Goal: Connect with others: Connect with others

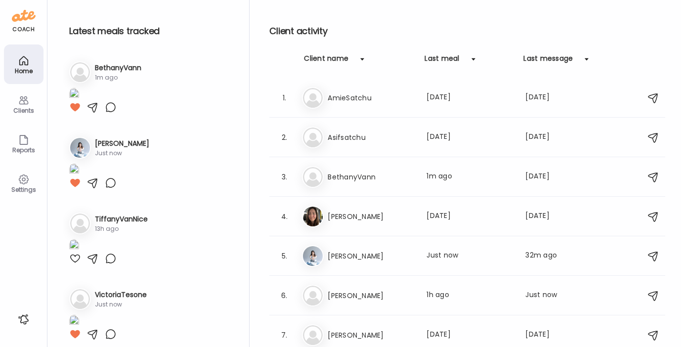
scroll to position [215, 0]
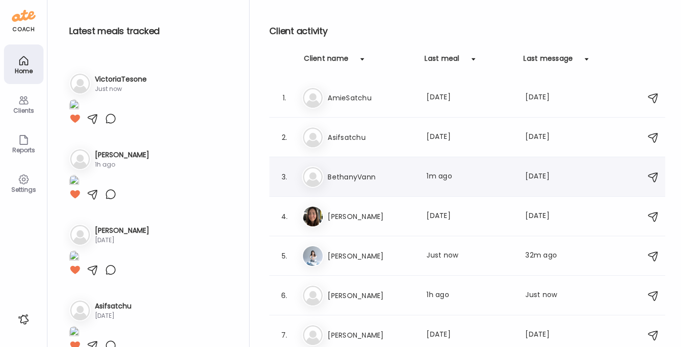
click at [338, 176] on h3 "BethanyVann" at bounding box center [371, 177] width 87 height 12
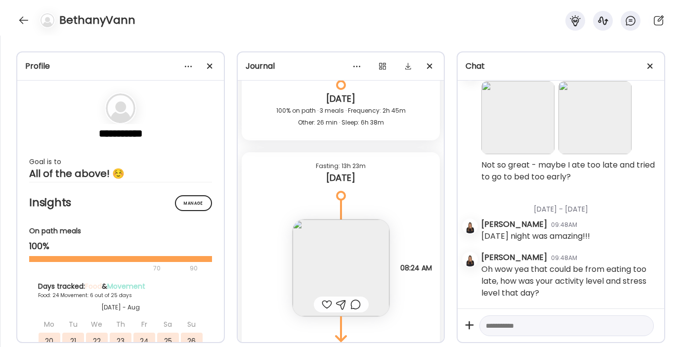
scroll to position [16672, 0]
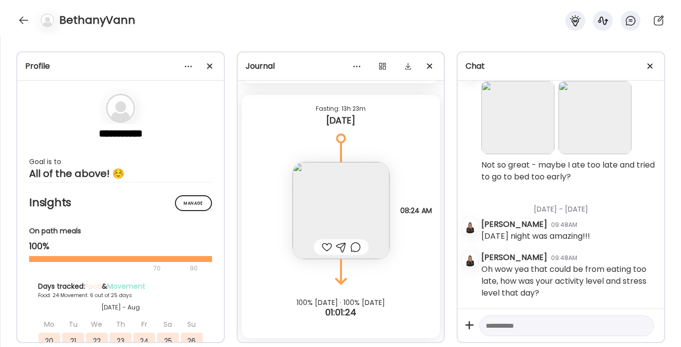
click at [331, 202] on img at bounding box center [340, 210] width 97 height 97
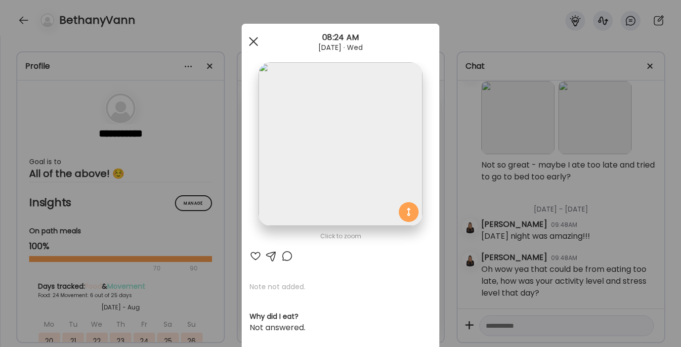
click at [253, 39] on div at bounding box center [254, 42] width 20 height 20
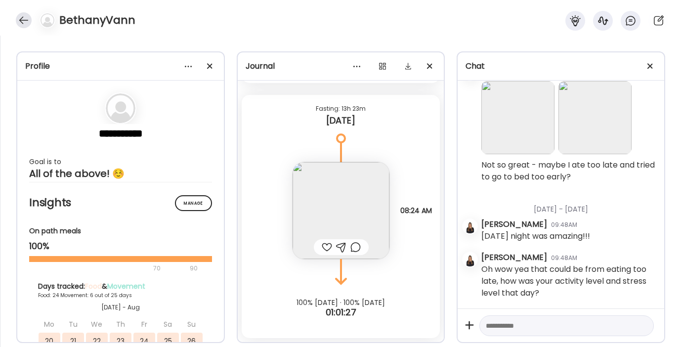
click at [23, 15] on div at bounding box center [24, 20] width 16 height 16
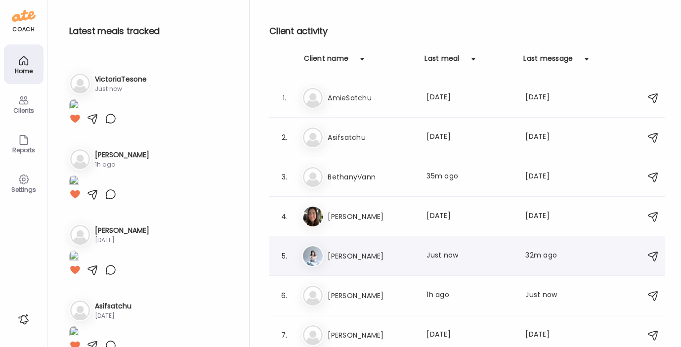
scroll to position [82, 0]
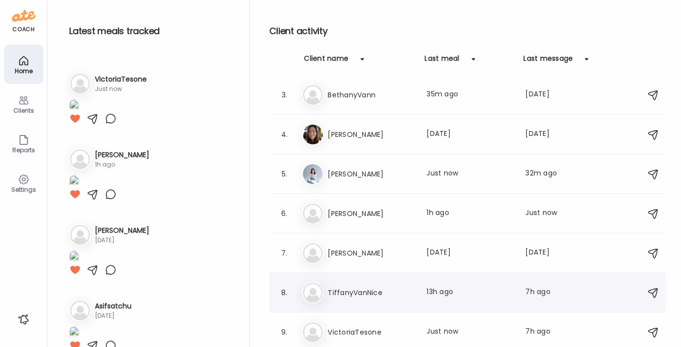
click at [352, 287] on h3 "TiffanyVanNice" at bounding box center [371, 293] width 87 height 12
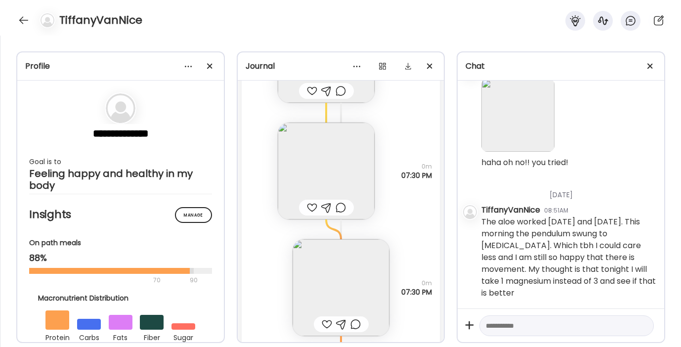
scroll to position [8987, 0]
click at [338, 165] on img at bounding box center [326, 169] width 97 height 97
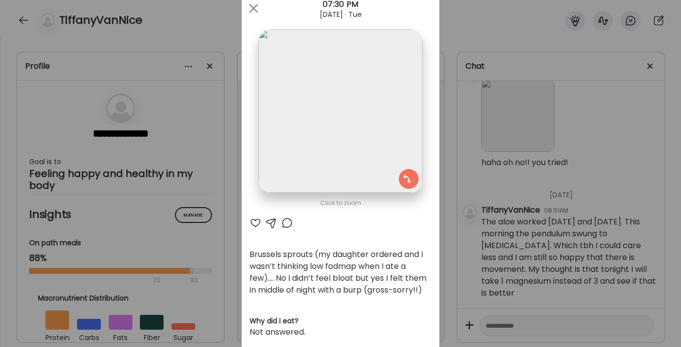
scroll to position [21, 0]
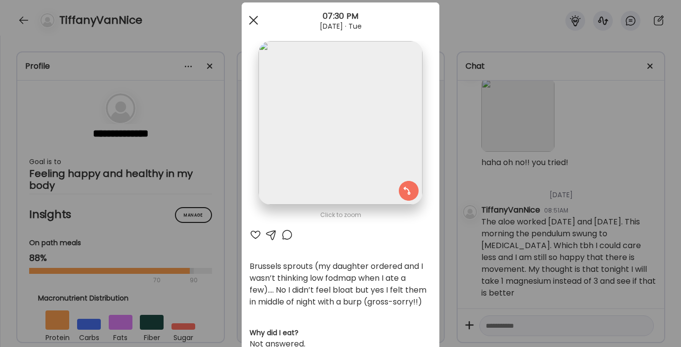
click at [247, 19] on div at bounding box center [254, 20] width 20 height 20
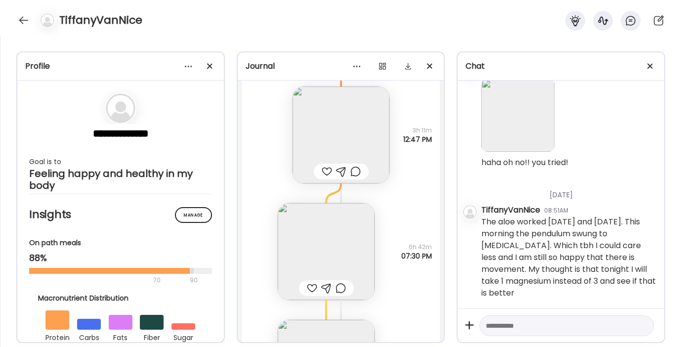
scroll to position [8788, 0]
click at [308, 116] on img at bounding box center [340, 135] width 97 height 97
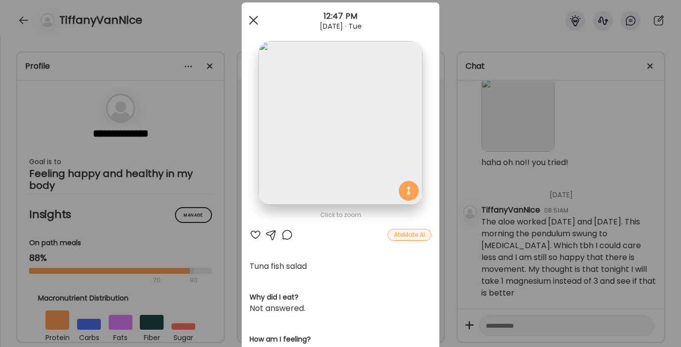
click at [250, 15] on div at bounding box center [254, 20] width 20 height 20
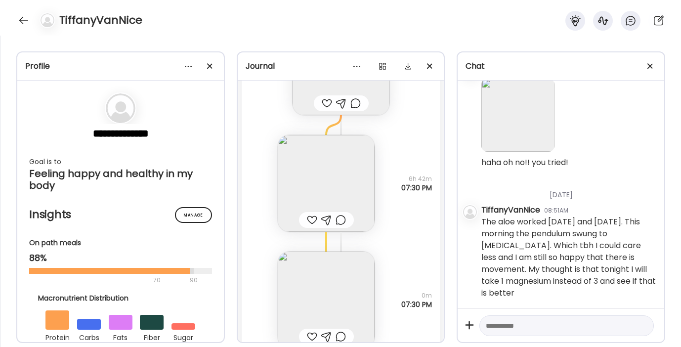
scroll to position [9063, 0]
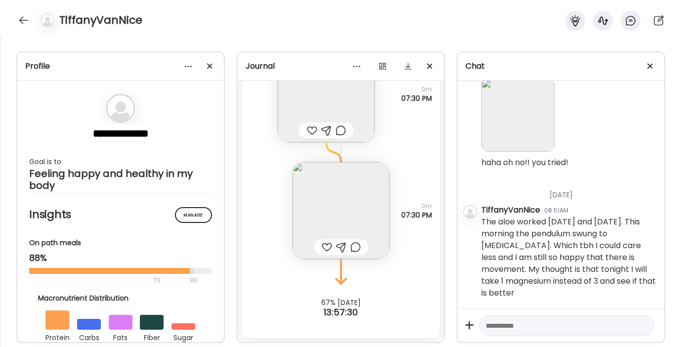
click at [325, 206] on img at bounding box center [340, 210] width 97 height 97
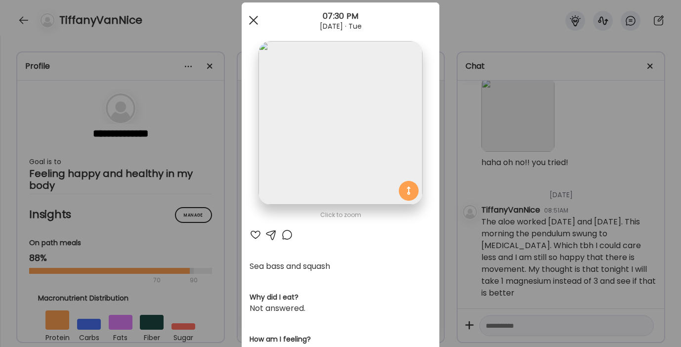
click at [246, 19] on div at bounding box center [254, 20] width 20 height 20
